Goal: Find specific page/section: Find specific page/section

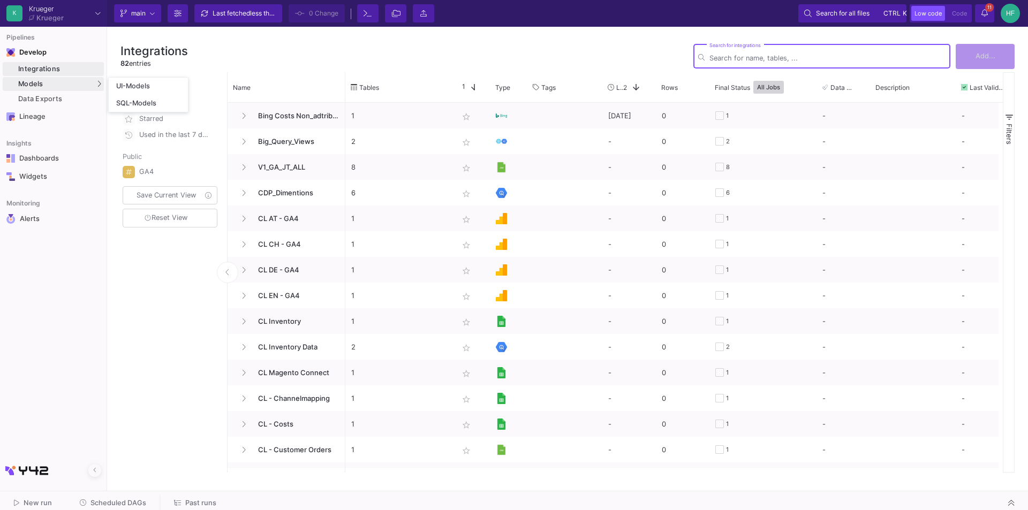
click at [45, 84] on div "Models" at bounding box center [53, 84] width 101 height 14
click at [128, 85] on div "UI-Models" at bounding box center [133, 86] width 35 height 9
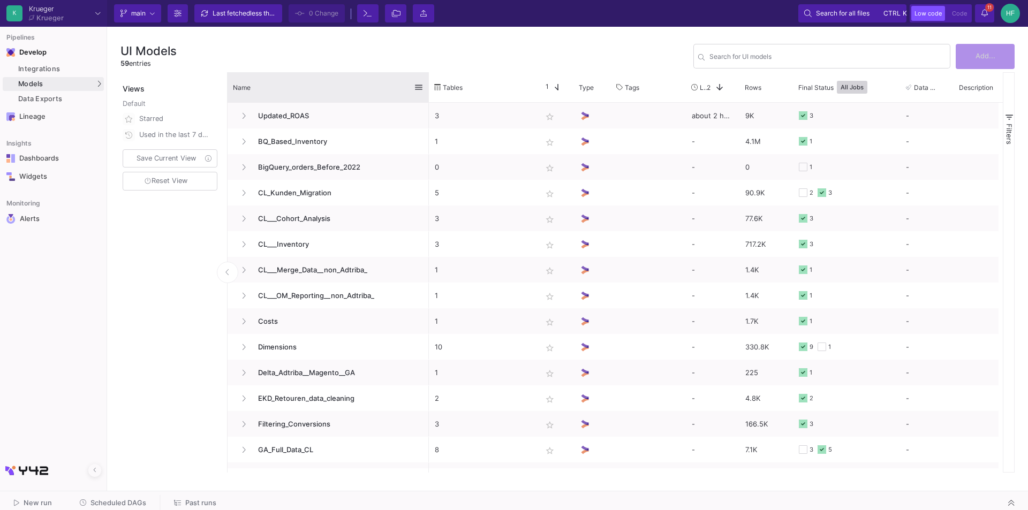
drag, startPoint x: 344, startPoint y: 78, endPoint x: 428, endPoint y: 80, distance: 83.5
click at [428, 80] on div at bounding box center [429, 87] width 4 height 30
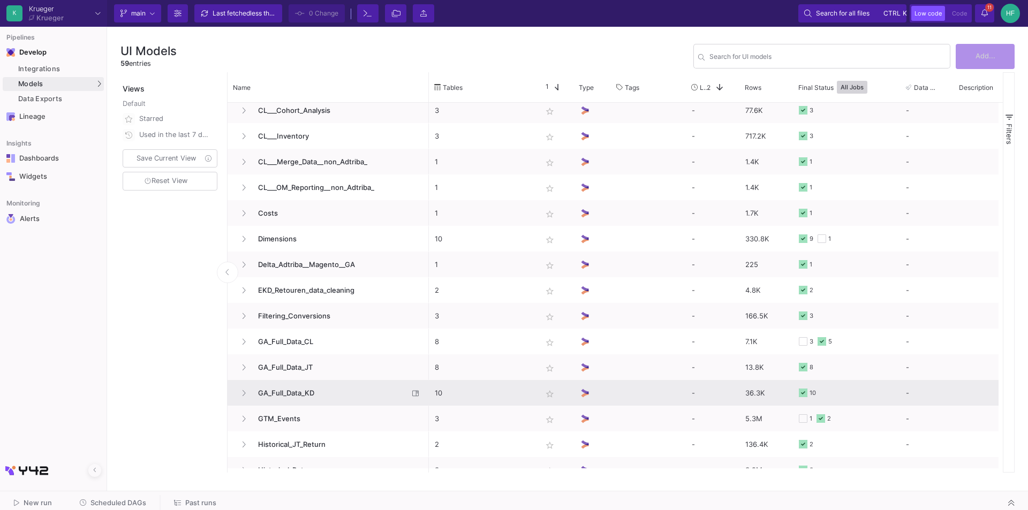
scroll to position [161, 0]
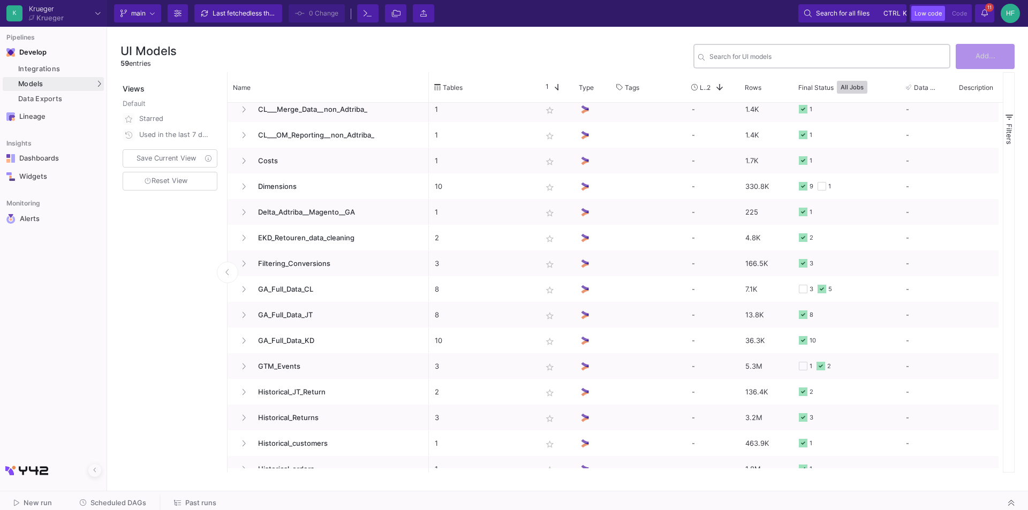
click at [752, 50] on div "Search for UI models" at bounding box center [827, 55] width 236 height 26
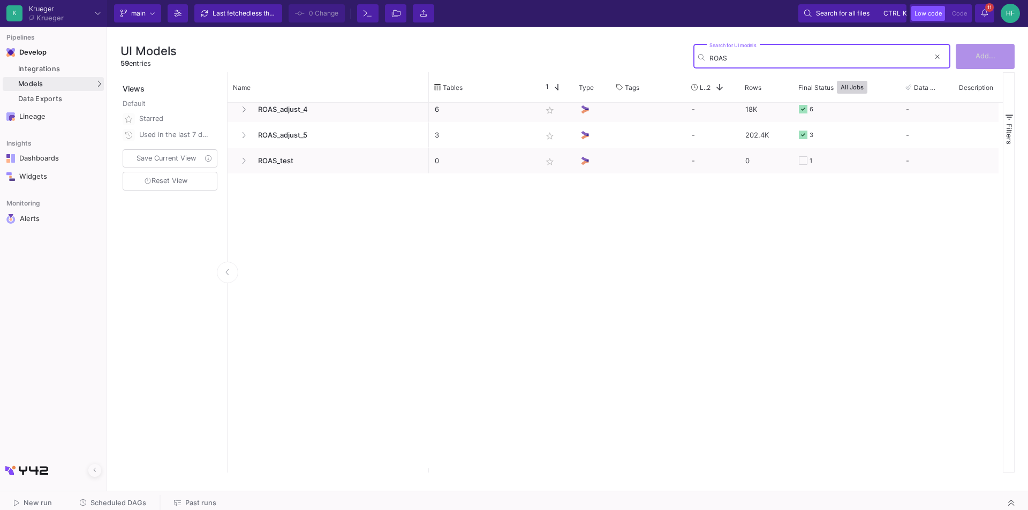
scroll to position [0, 0]
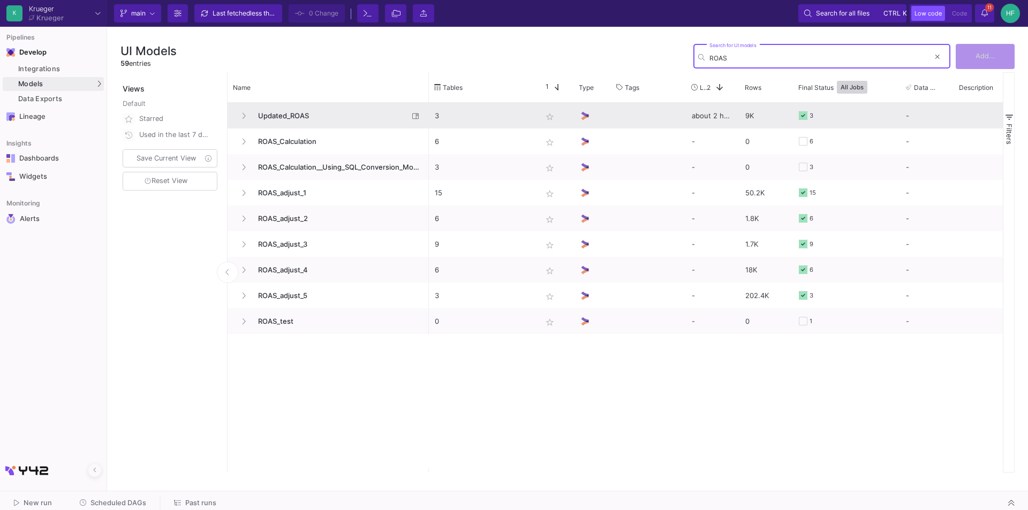
type input "ROAS"
click at [301, 114] on span "Updated_ROAS" at bounding box center [330, 115] width 157 height 25
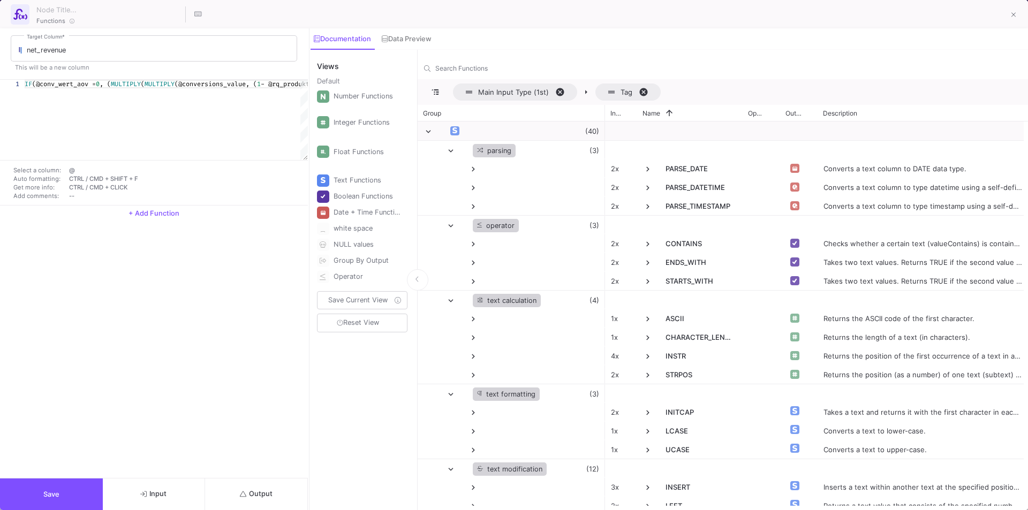
click at [239, 499] on button "Output" at bounding box center [256, 495] width 103 height 32
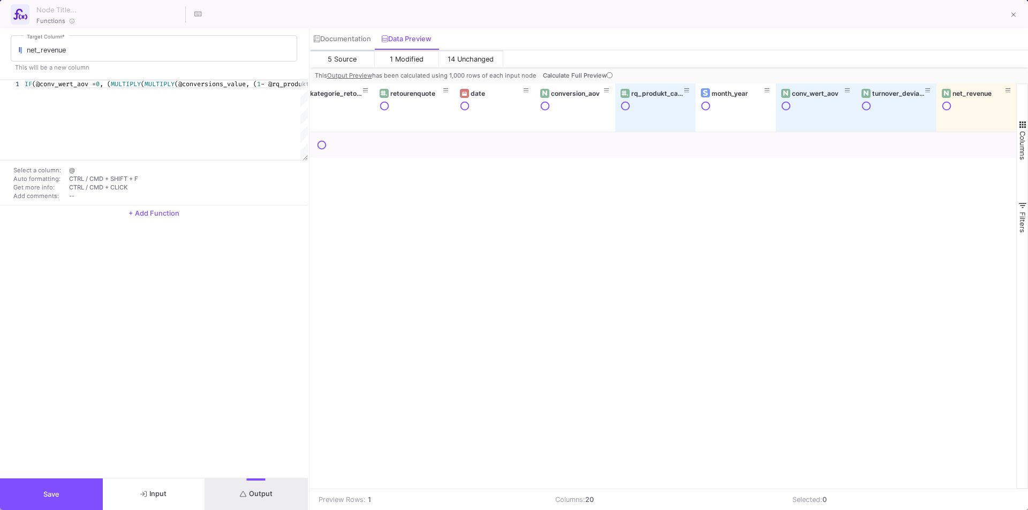
scroll to position [0, 900]
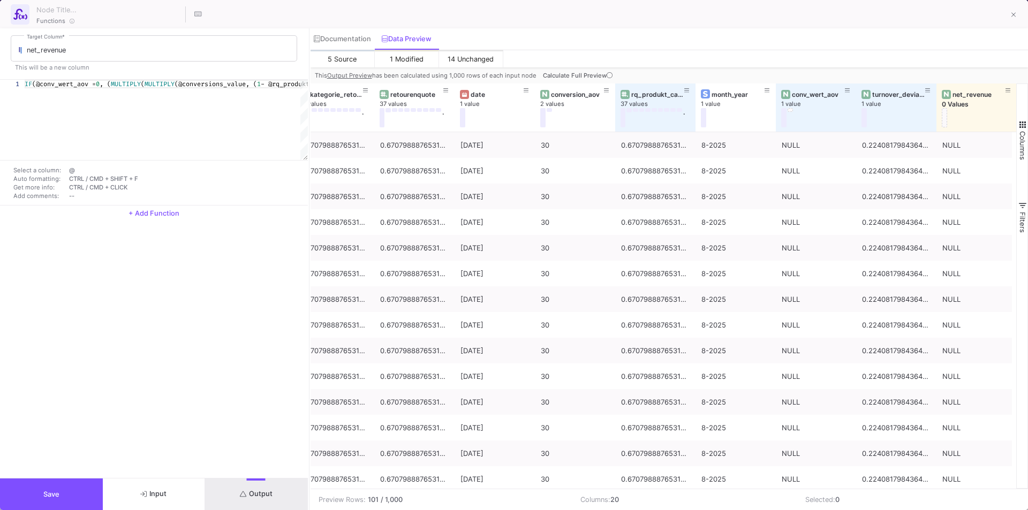
type input "-41"
